Goal: Task Accomplishment & Management: Understand process/instructions

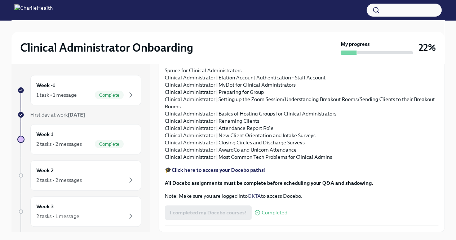
scroll to position [847, 0]
click at [96, 173] on div "Week 2 2 tasks • 2 messages" at bounding box center [85, 175] width 99 height 18
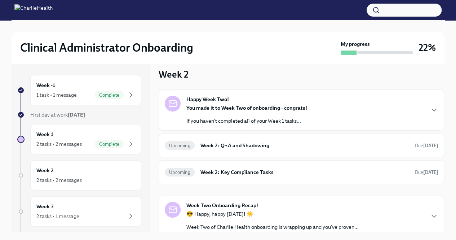
scroll to position [11, 0]
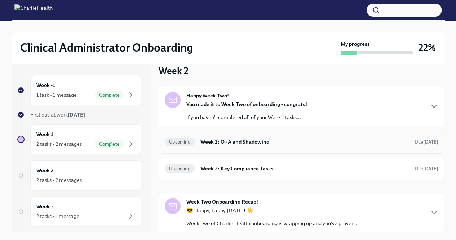
click at [340, 141] on h6 "Week 2: Q+A and Shadowing" at bounding box center [305, 142] width 209 height 8
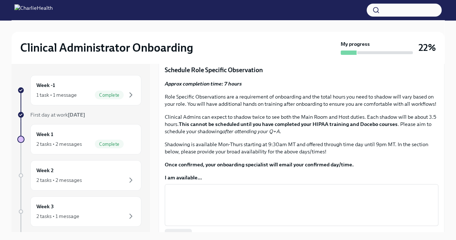
scroll to position [259, 0]
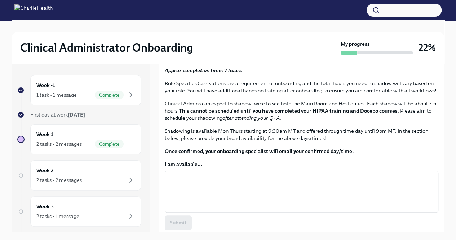
click at [263, 17] on span "Schedule your Q+A with [PERSON_NAME] via [GEOGRAPHIC_DATA]." at bounding box center [256, 12] width 173 height 7
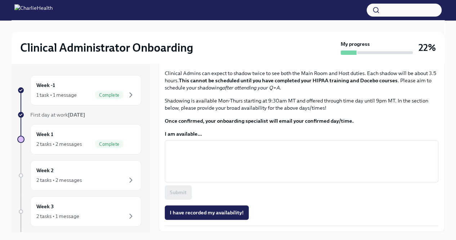
scroll to position [454, 0]
click at [250, 172] on textarea "I am available..." at bounding box center [301, 161] width 265 height 35
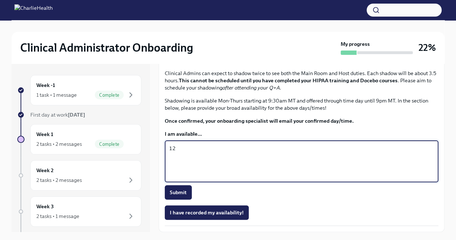
type textarea "1"
type textarea "m"
type textarea "[DATE]-[DATE] 12pm-6pm"
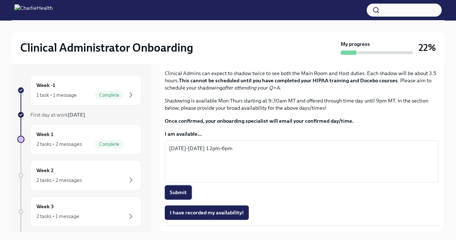
click at [181, 195] on span "Submit" at bounding box center [178, 192] width 17 height 7
click at [204, 213] on span "I have recorded my availability!" at bounding box center [207, 212] width 74 height 7
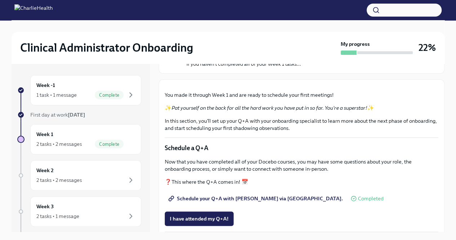
scroll to position [45, 0]
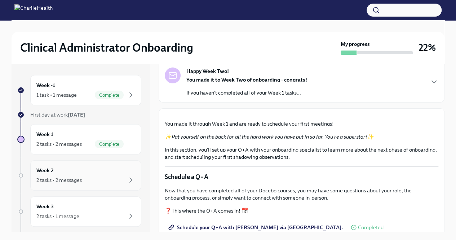
click at [66, 177] on div "2 tasks • 2 messages" at bounding box center [58, 179] width 45 height 7
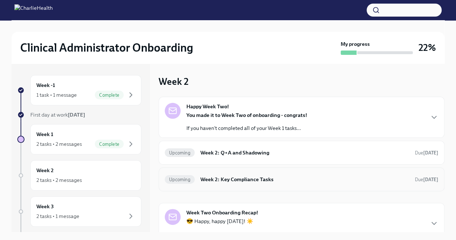
click at [263, 178] on h6 "Week 2: Key Compliance Tasks" at bounding box center [305, 179] width 209 height 8
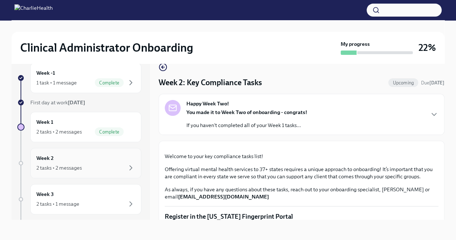
click at [119, 153] on div "Week 2 2 tasks • 2 messages" at bounding box center [85, 163] width 111 height 30
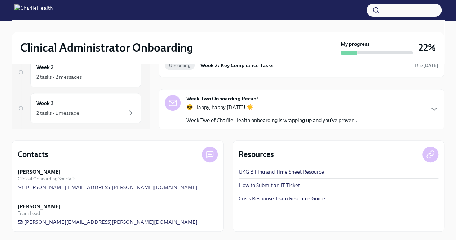
scroll to position [102, 0]
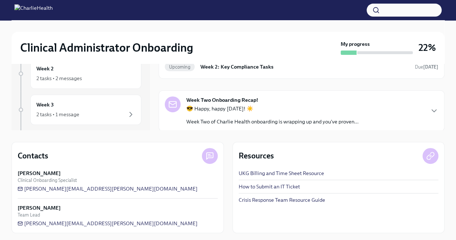
click at [408, 114] on div "Week Two Onboarding Recap! 😎 Happy, happy [DATE]! ☀️ Week Two of Charlie Health…" at bounding box center [302, 110] width 274 height 29
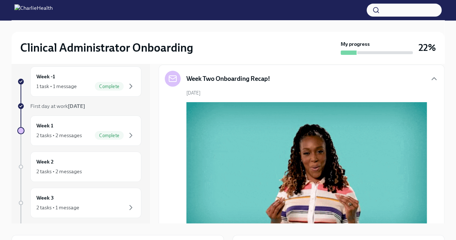
scroll to position [5, 0]
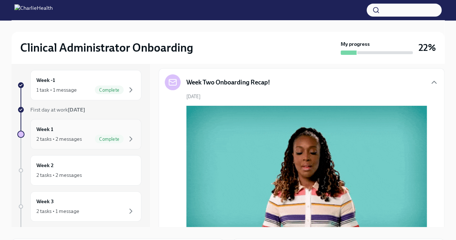
click at [70, 133] on div "Week 1 2 tasks • 2 messages Complete" at bounding box center [85, 134] width 99 height 18
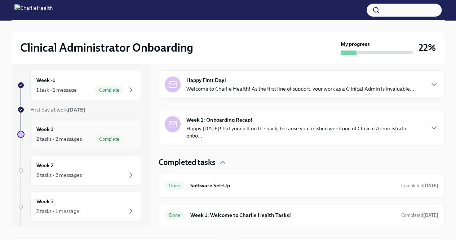
scroll to position [105, 0]
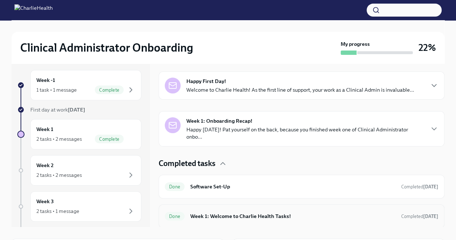
click at [293, 212] on h6 "Week 1: Welcome to Charlie Health Tasks!" at bounding box center [292, 216] width 205 height 8
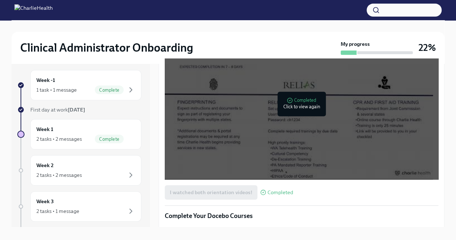
scroll to position [136, 0]
